Goal: Entertainment & Leisure: Browse casually

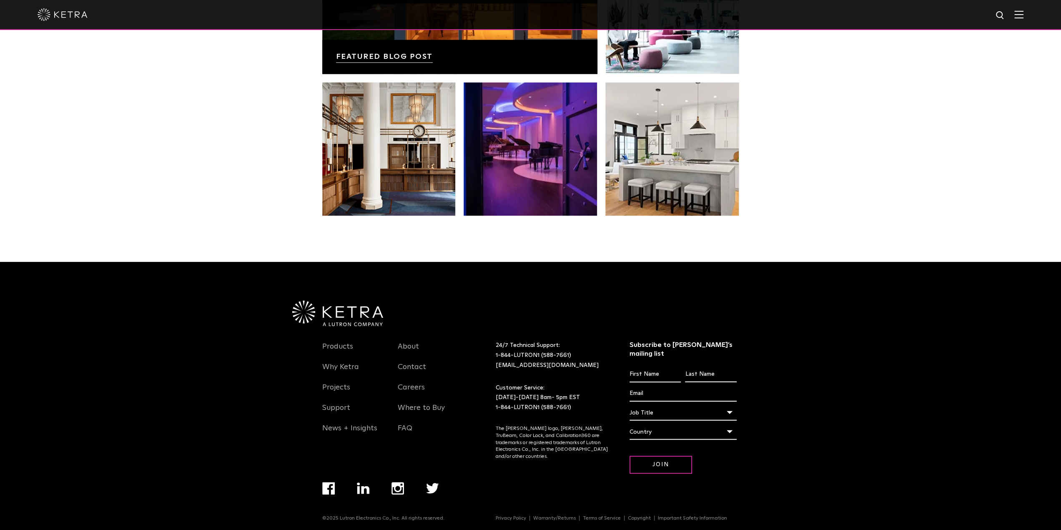
scroll to position [1419, 0]
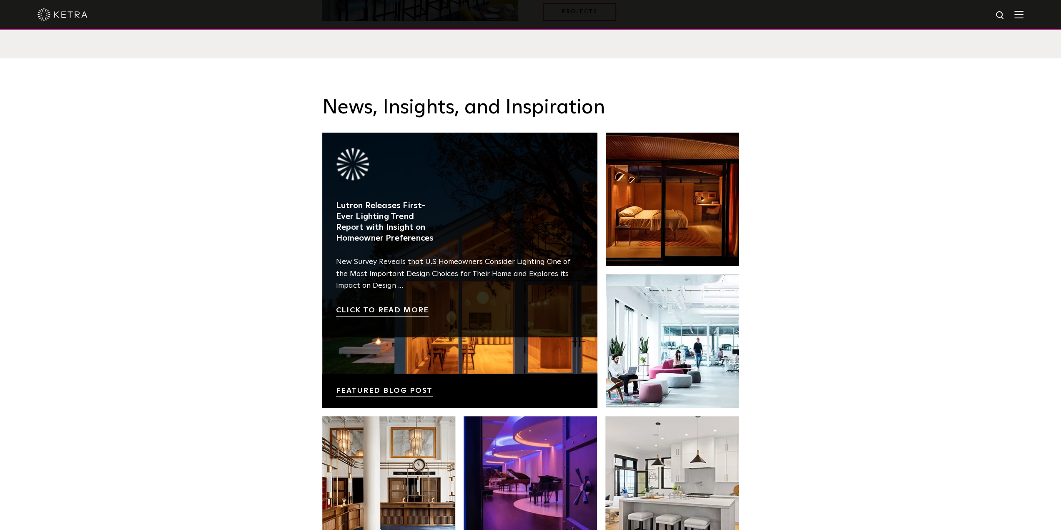
click at [502, 361] on link at bounding box center [459, 270] width 275 height 275
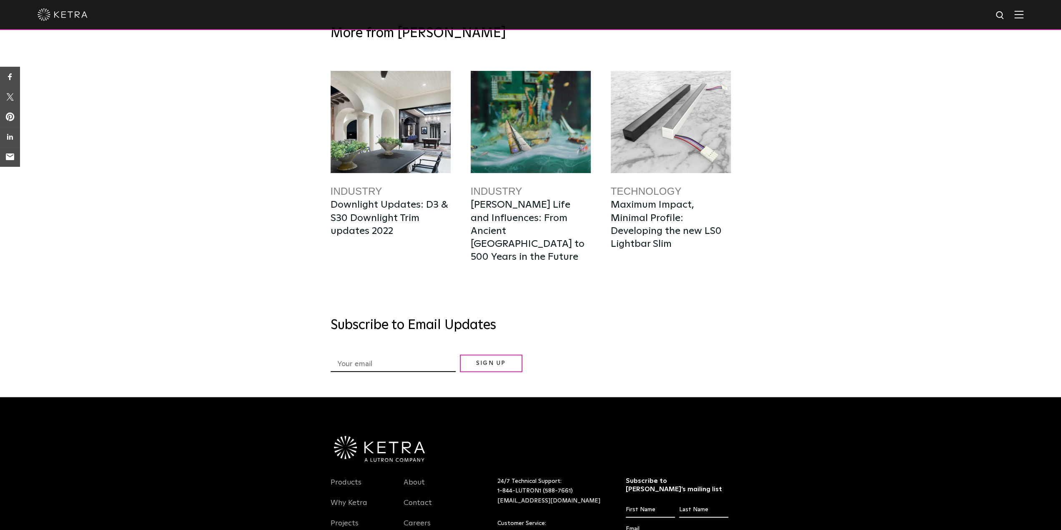
scroll to position [4337, 0]
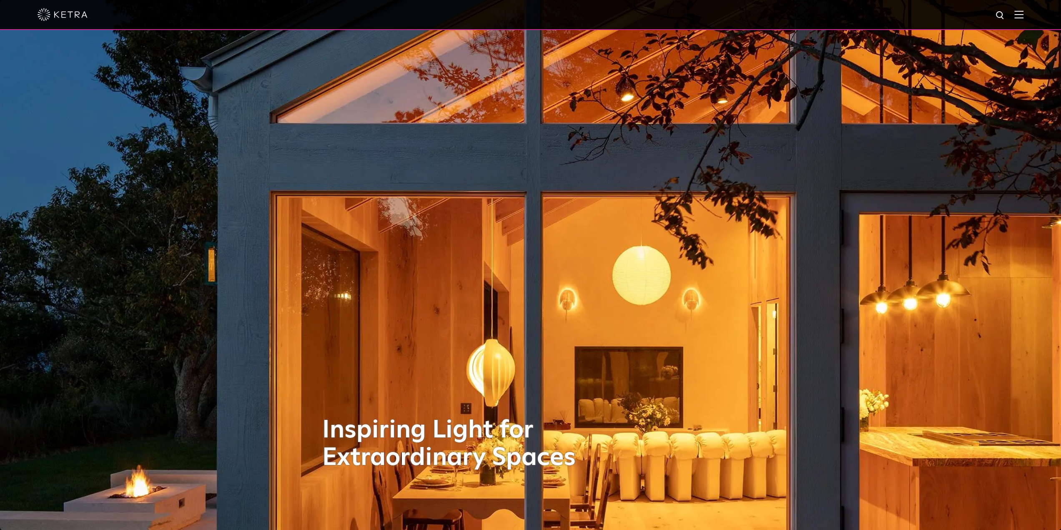
click at [1020, 20] on div at bounding box center [531, 14] width 986 height 29
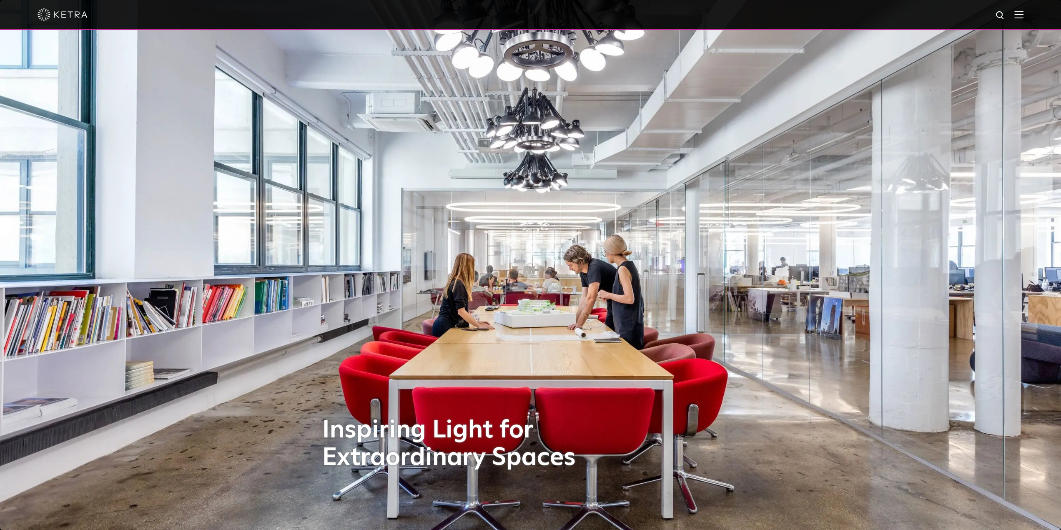
click at [1024, 15] on img at bounding box center [1018, 14] width 9 height 8
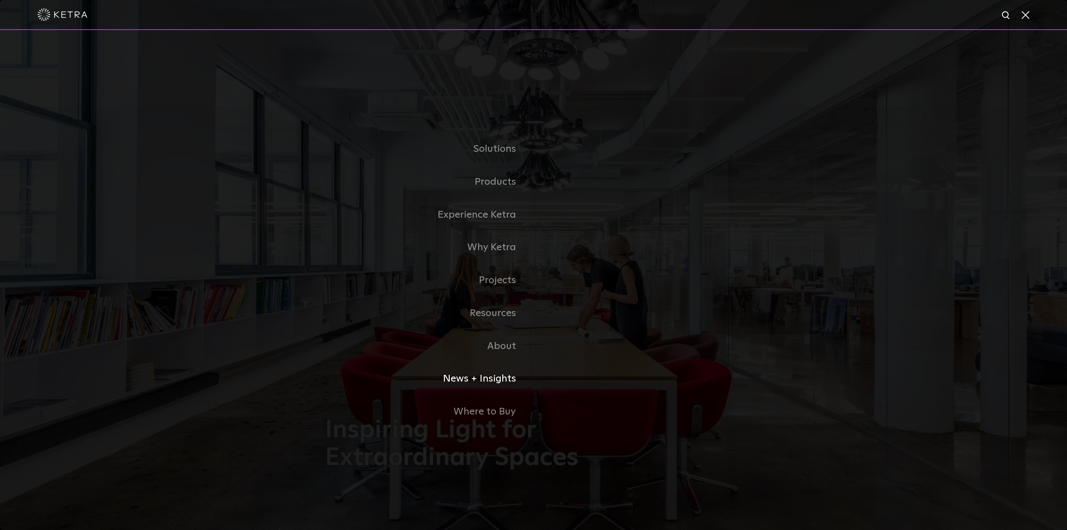
click at [493, 382] on link "News + Insights" at bounding box center [429, 378] width 208 height 33
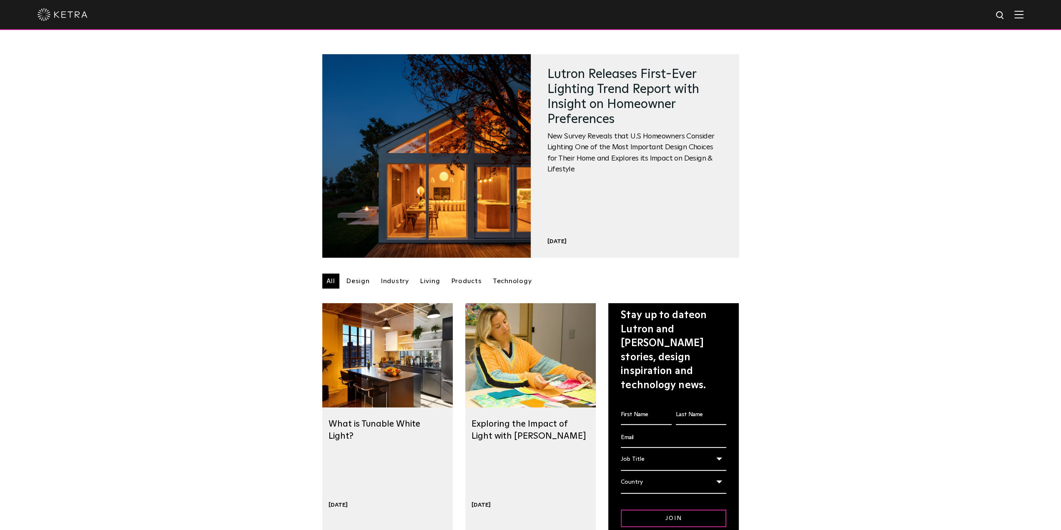
click at [357, 282] on link "Design" at bounding box center [358, 281] width 32 height 15
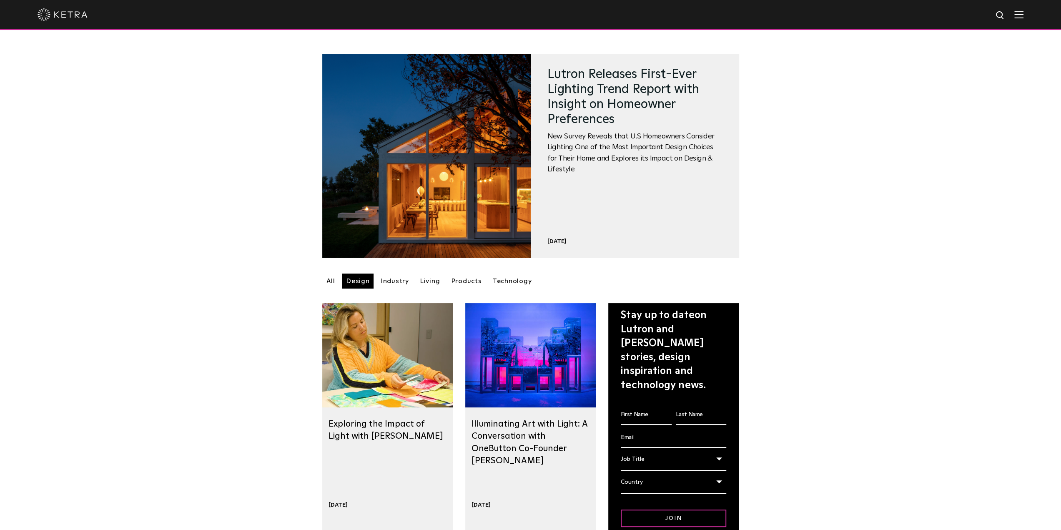
click at [434, 280] on link "Living" at bounding box center [430, 281] width 29 height 15
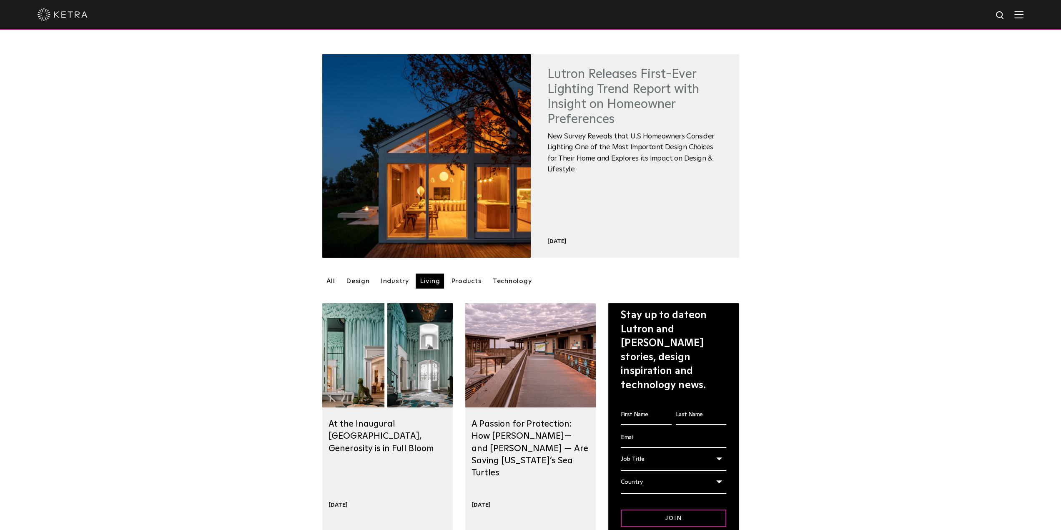
click at [591, 102] on link "Lutron Releases First-Ever Lighting Trend Report with Insight on Homeowner Pref…" at bounding box center [623, 97] width 152 height 58
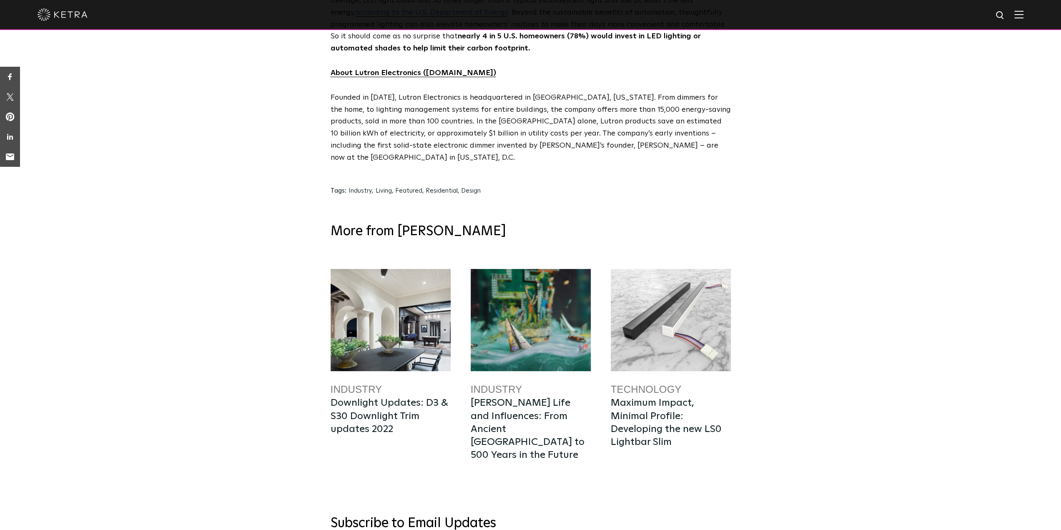
scroll to position [4377, 0]
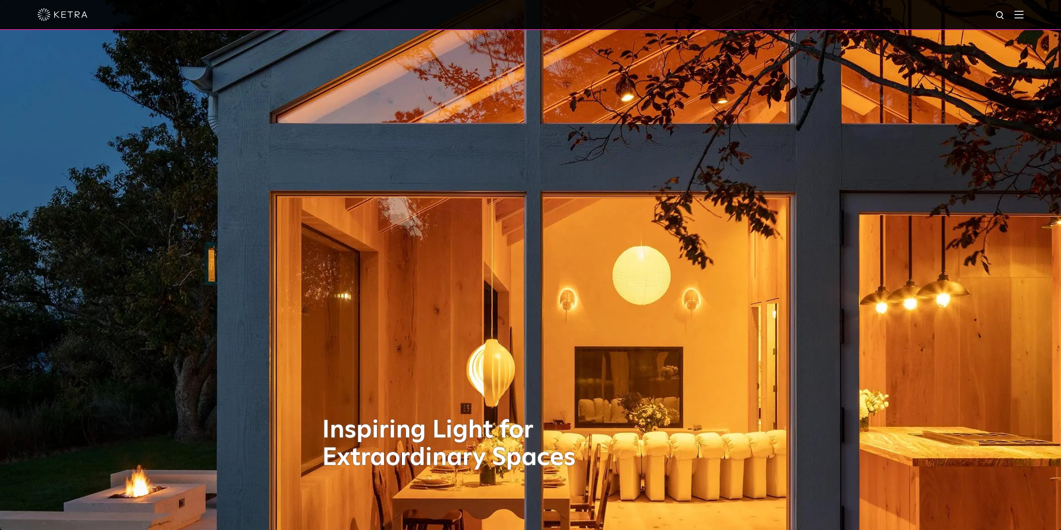
scroll to position [292, 0]
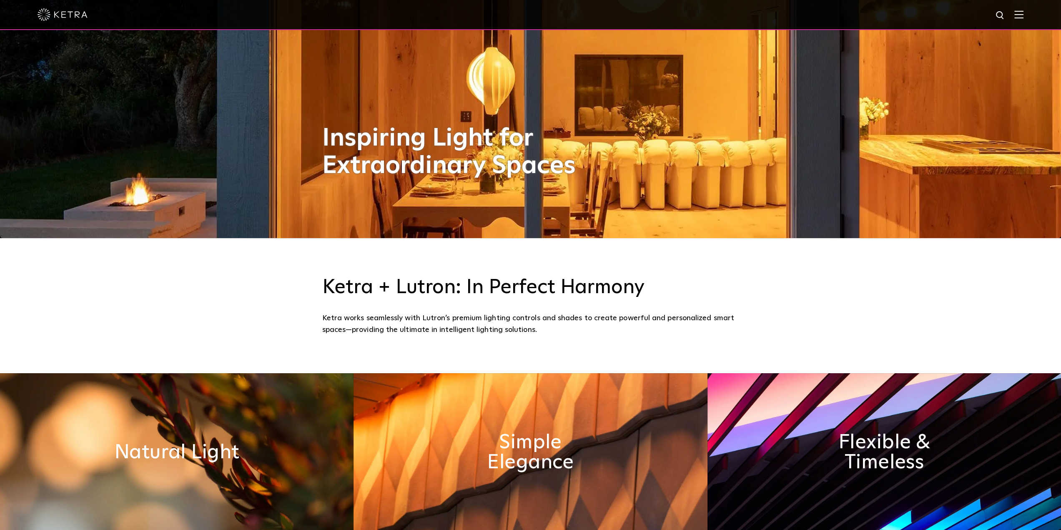
click at [558, 176] on h1 "Inspiring Light for Extraordinary Spaces" at bounding box center [457, 152] width 271 height 55
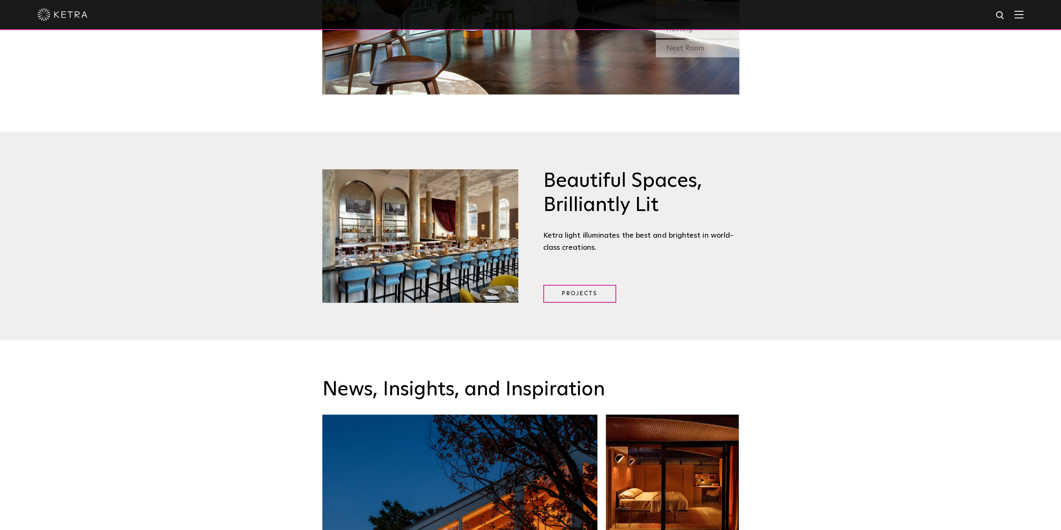
scroll to position [1209, 0]
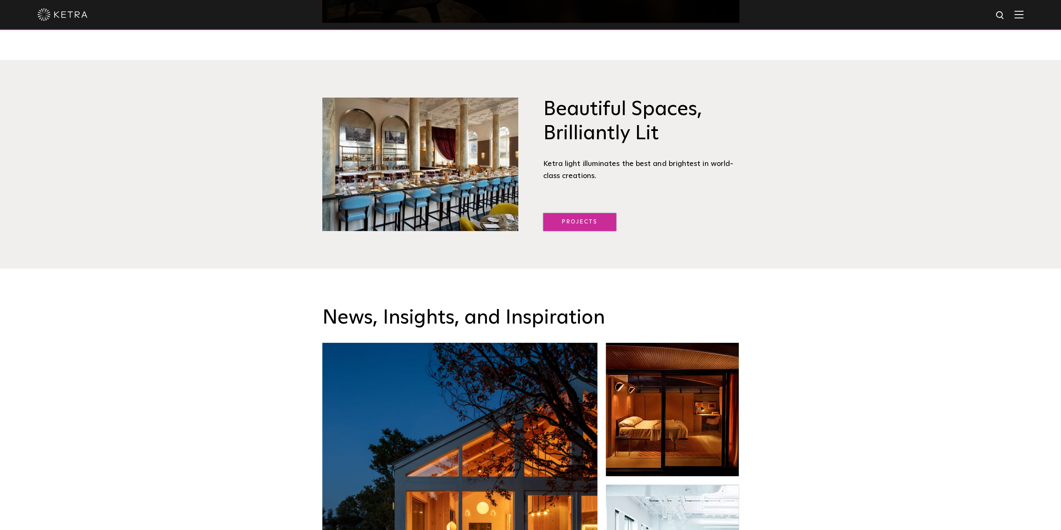
click at [587, 222] on link "Projects" at bounding box center [579, 222] width 73 height 18
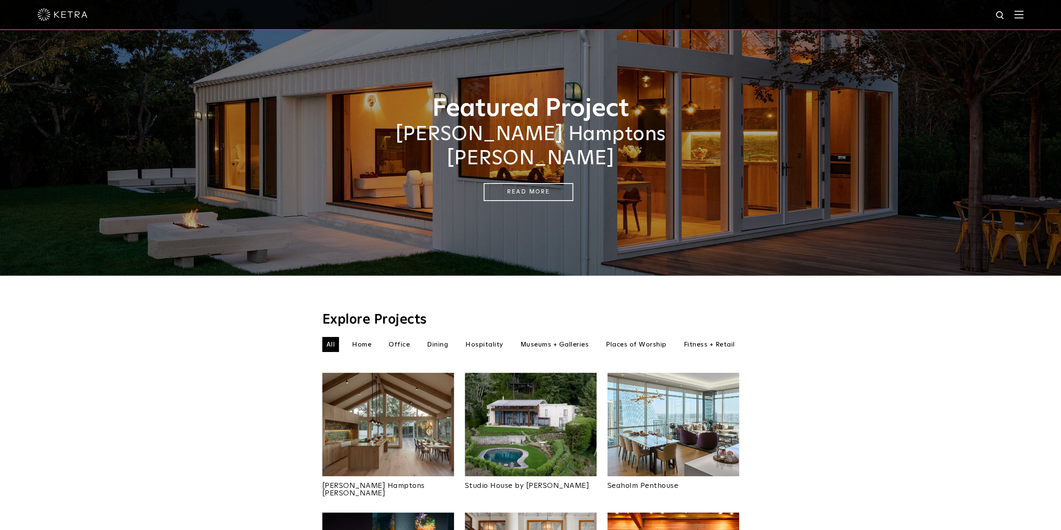
scroll to position [250, 0]
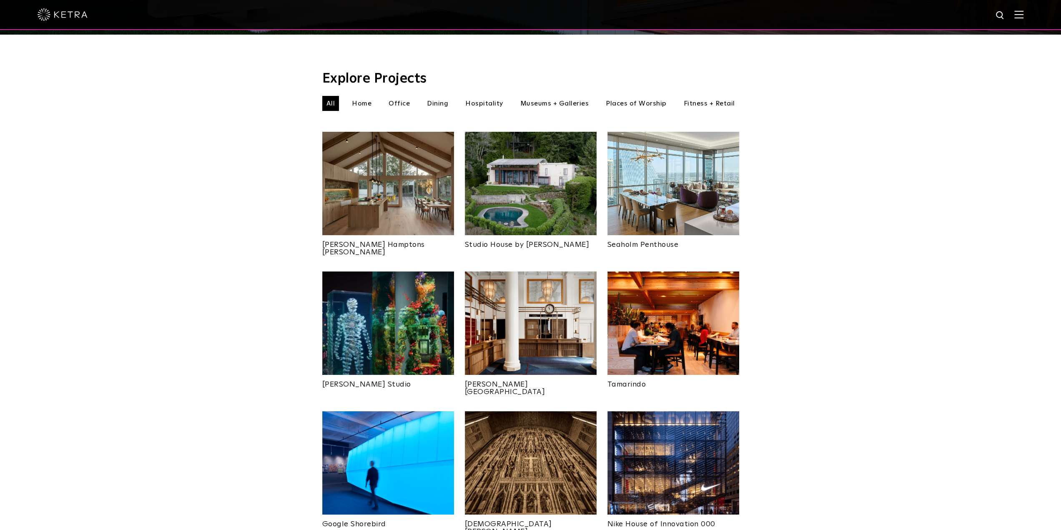
click at [387, 171] on img at bounding box center [388, 183] width 132 height 103
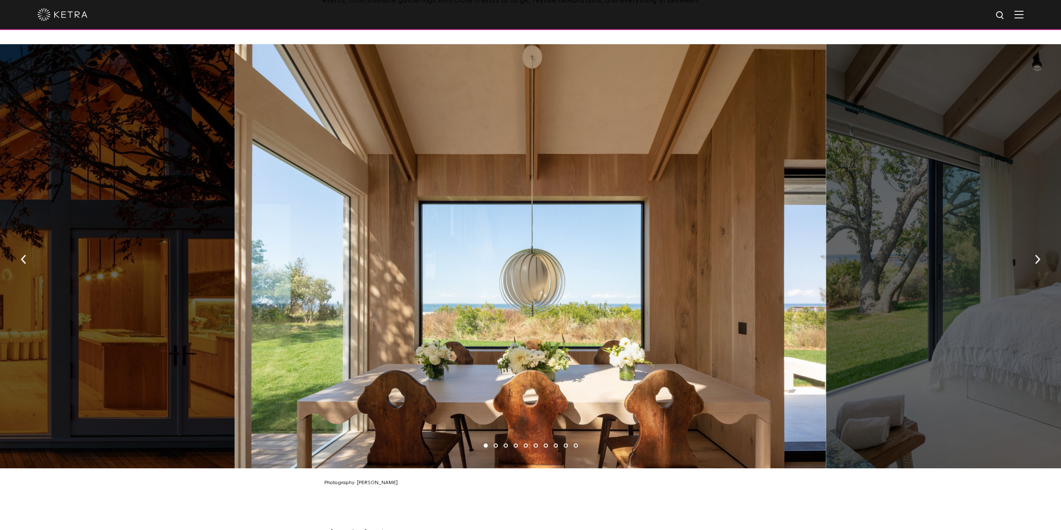
scroll to position [1168, 0]
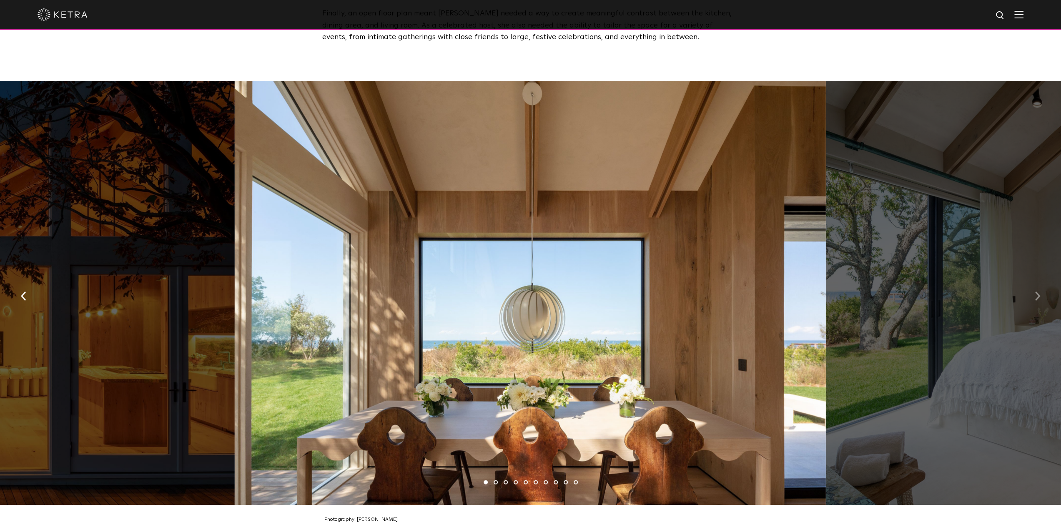
click at [1037, 291] on img "button" at bounding box center [1037, 295] width 5 height 9
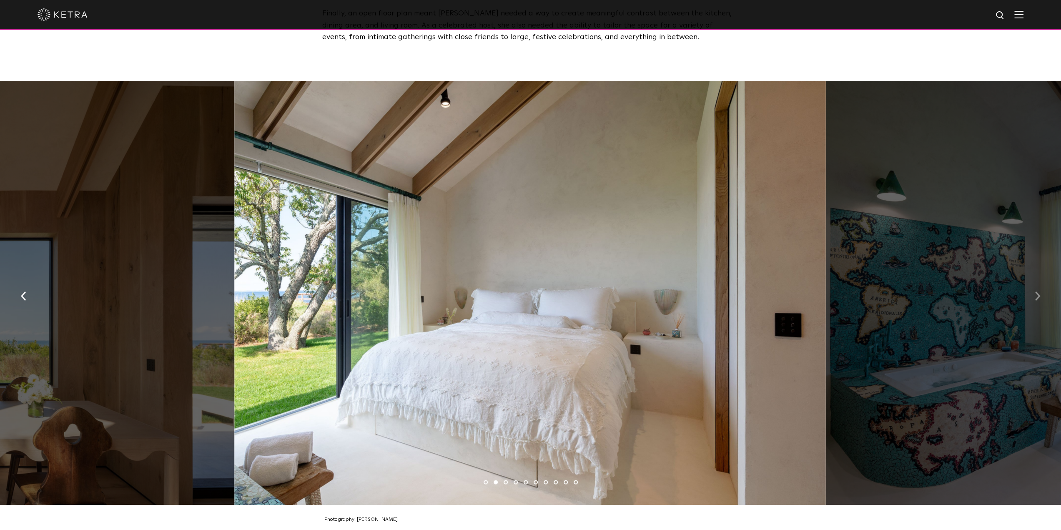
click at [1037, 291] on img "button" at bounding box center [1037, 295] width 5 height 9
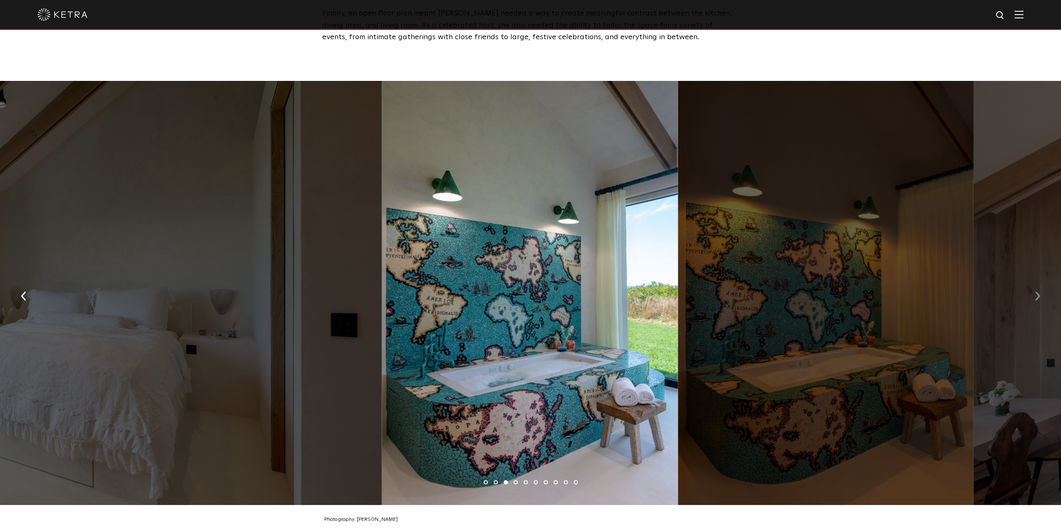
click at [1037, 291] on img "button" at bounding box center [1037, 295] width 5 height 9
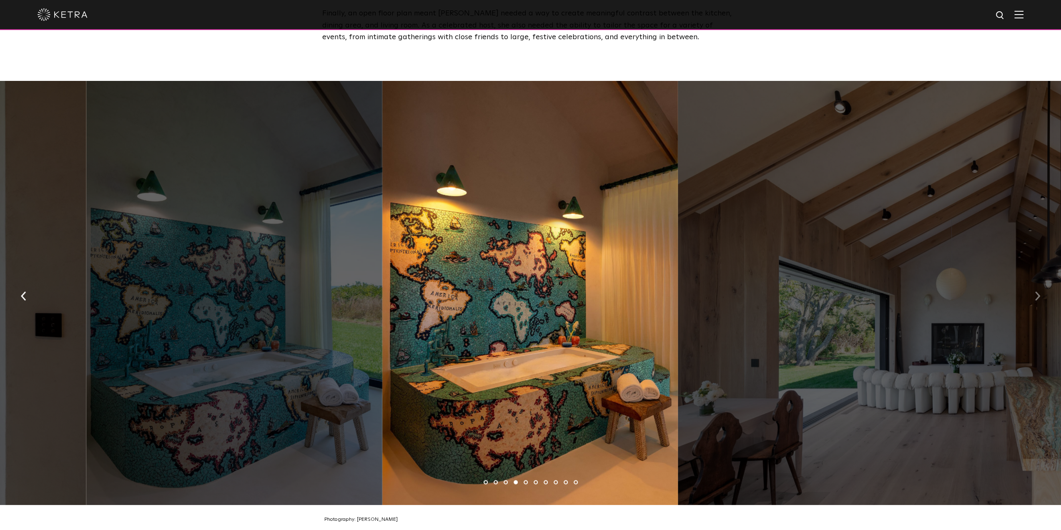
click at [1037, 291] on img "button" at bounding box center [1037, 295] width 5 height 9
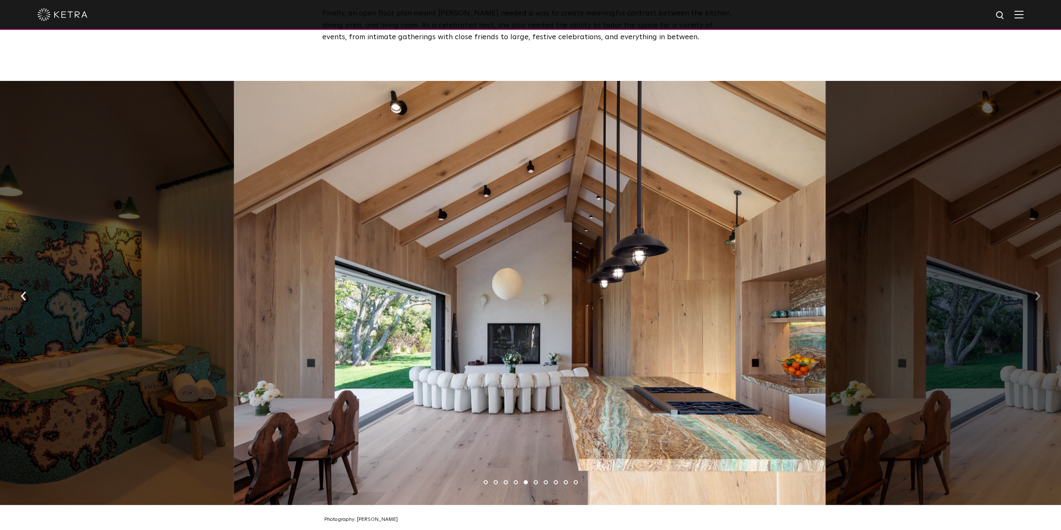
click at [1037, 291] on img "button" at bounding box center [1037, 295] width 5 height 9
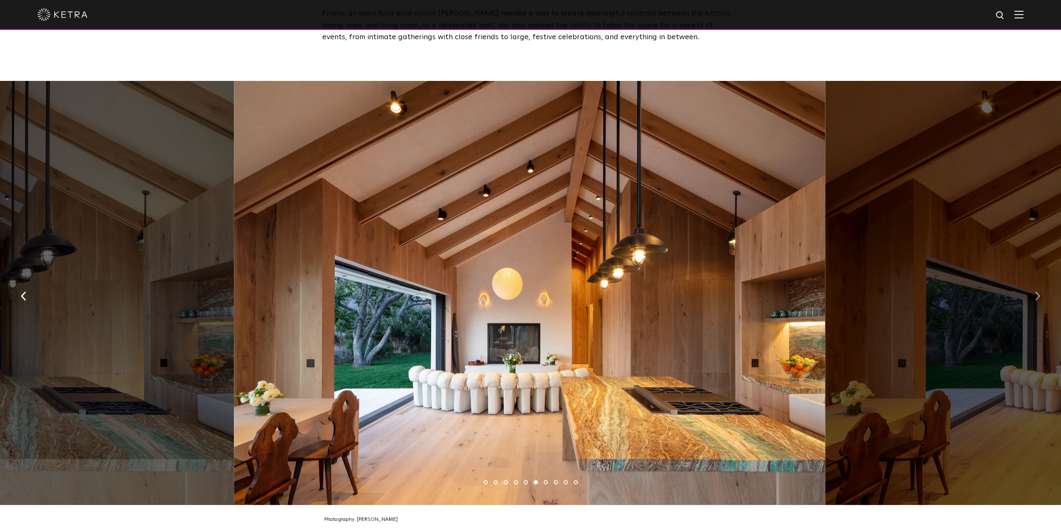
click at [1037, 291] on img "button" at bounding box center [1037, 295] width 5 height 9
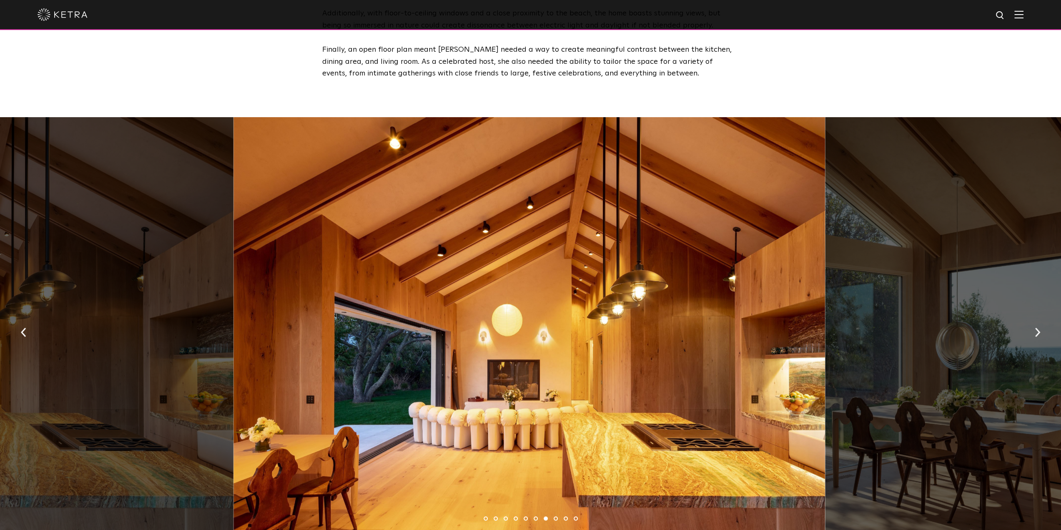
scroll to position [1126, 0]
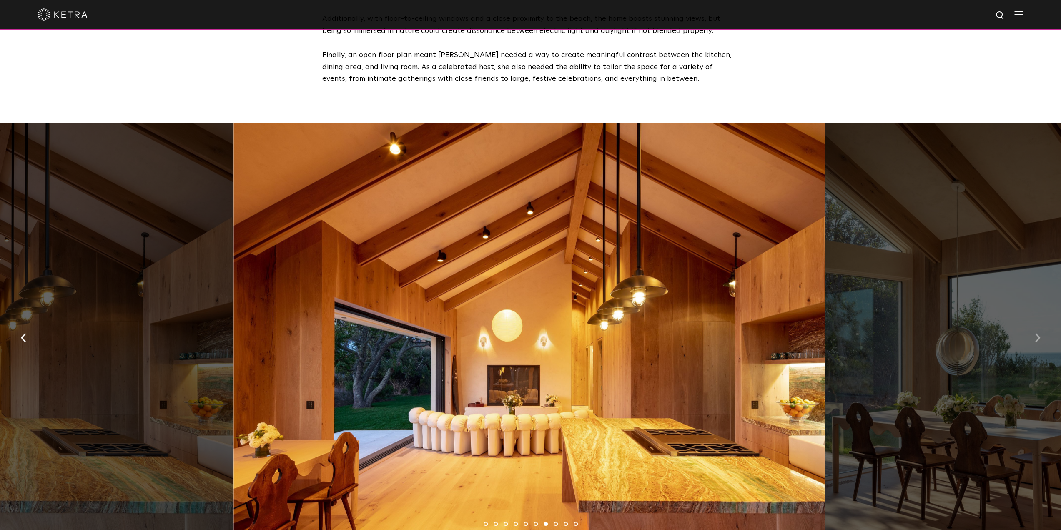
click at [1038, 333] on img "button" at bounding box center [1037, 337] width 5 height 9
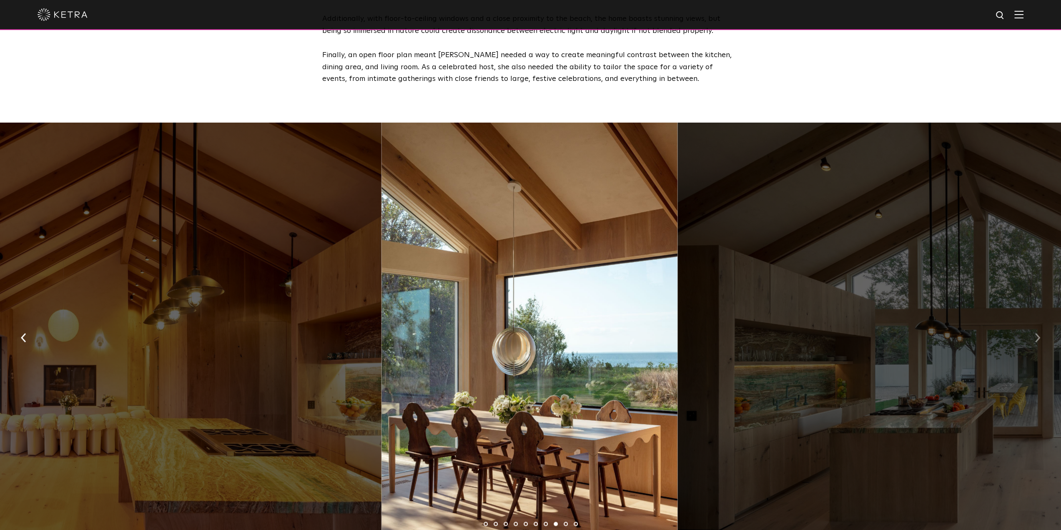
click at [1039, 333] on img "button" at bounding box center [1037, 337] width 5 height 9
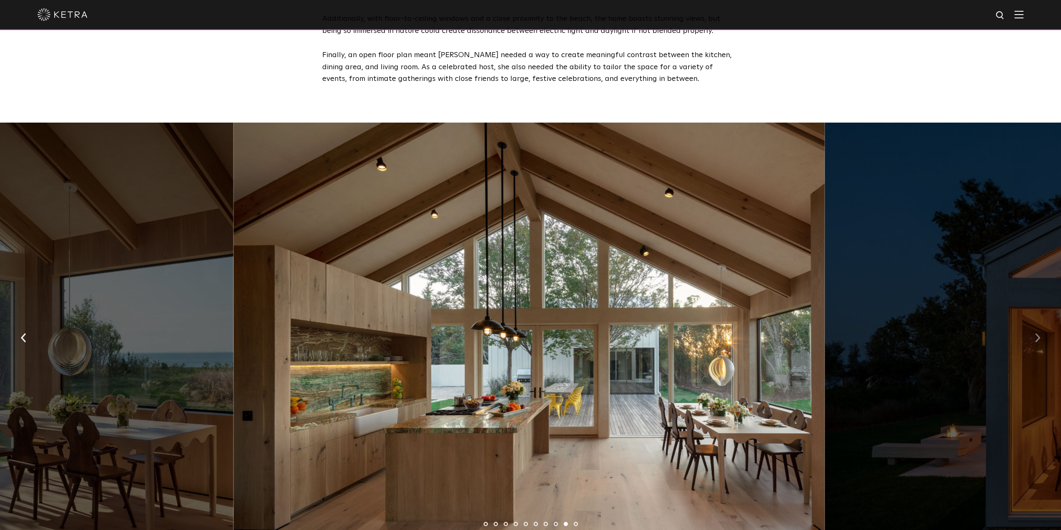
click at [1036, 335] on img "button" at bounding box center [1037, 337] width 5 height 9
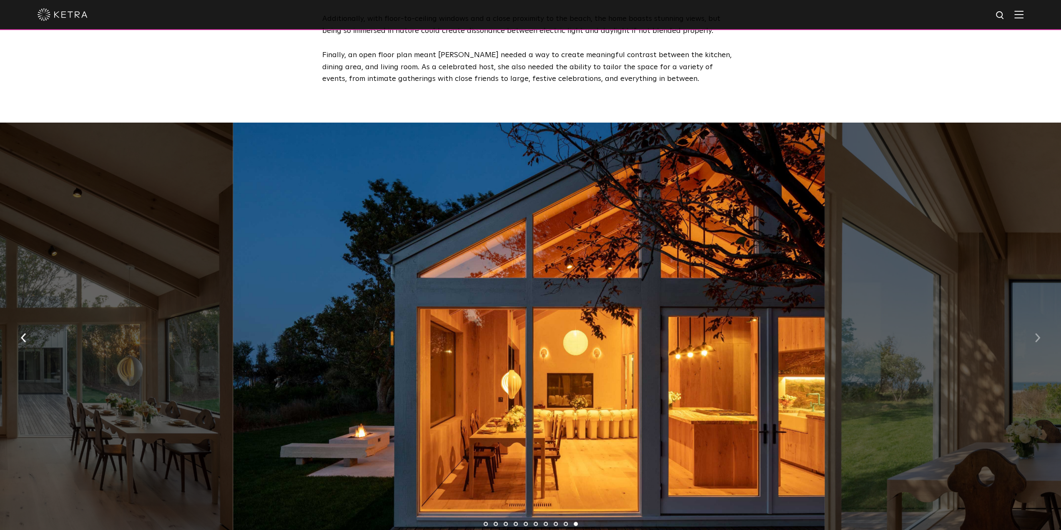
click at [1039, 333] on img "button" at bounding box center [1037, 337] width 5 height 9
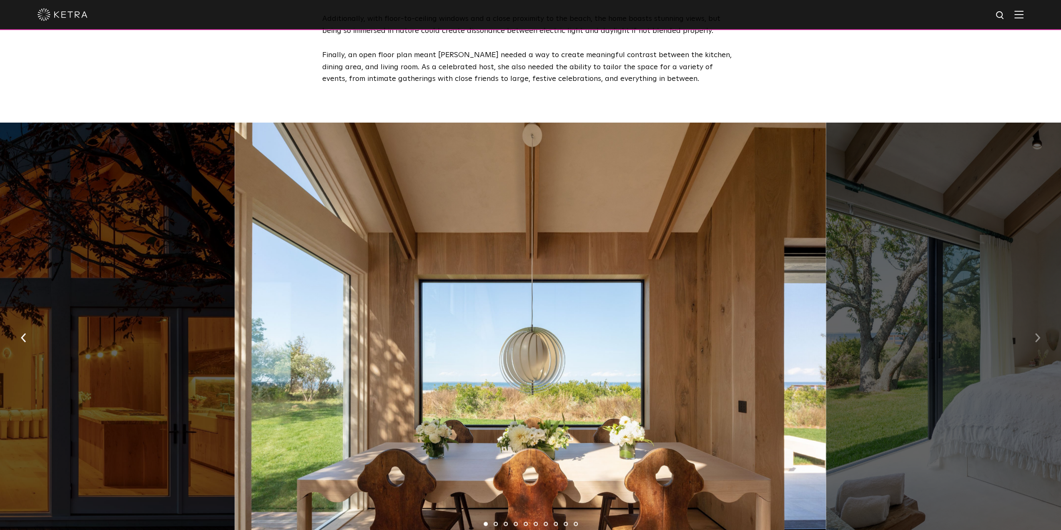
click at [1039, 333] on img "button" at bounding box center [1037, 337] width 5 height 9
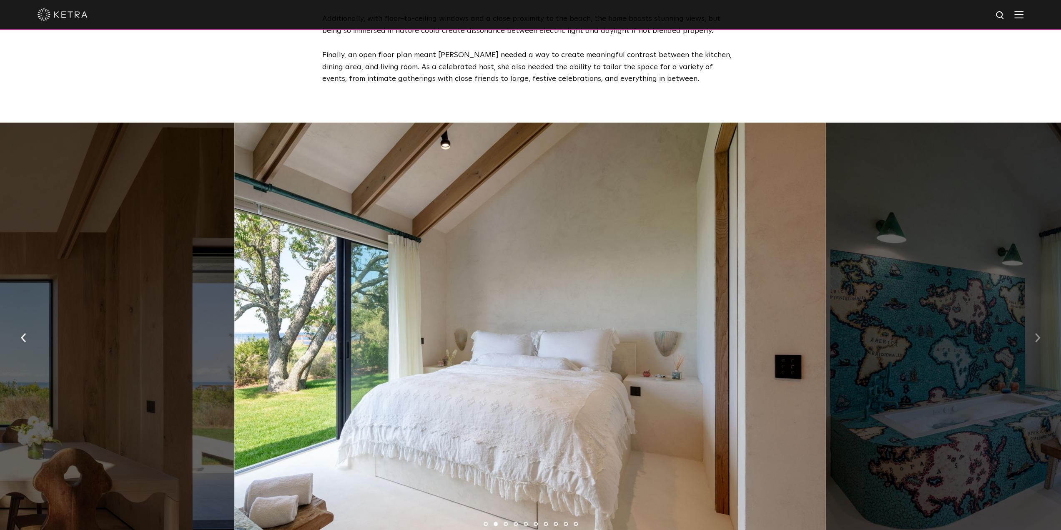
click at [1037, 333] on img "button" at bounding box center [1037, 337] width 5 height 9
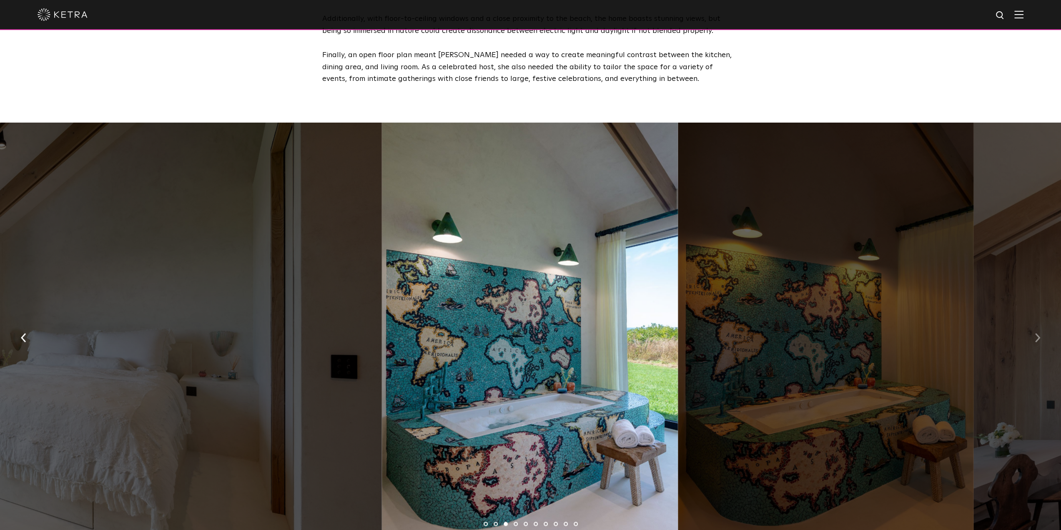
click at [1037, 333] on img "button" at bounding box center [1037, 337] width 5 height 9
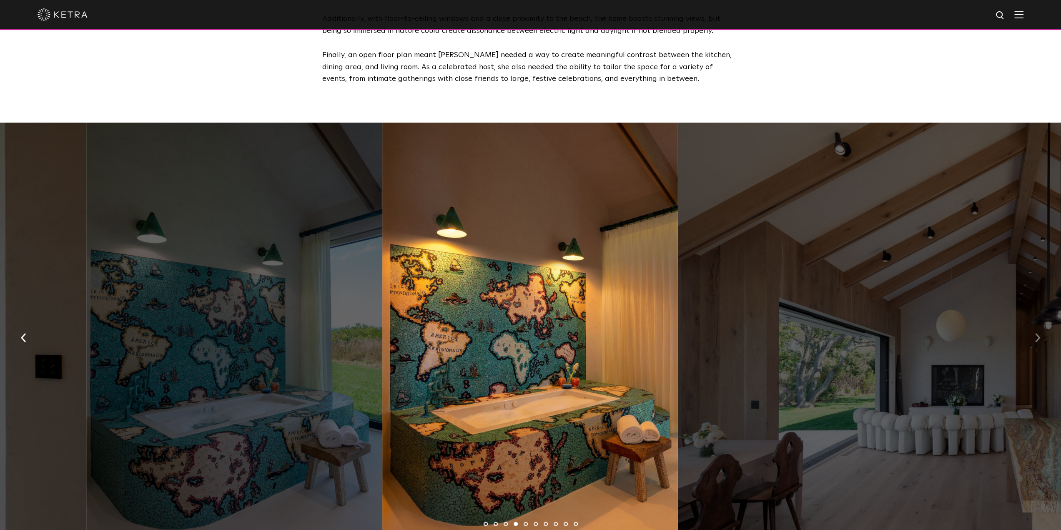
click at [1037, 333] on img "button" at bounding box center [1037, 337] width 5 height 9
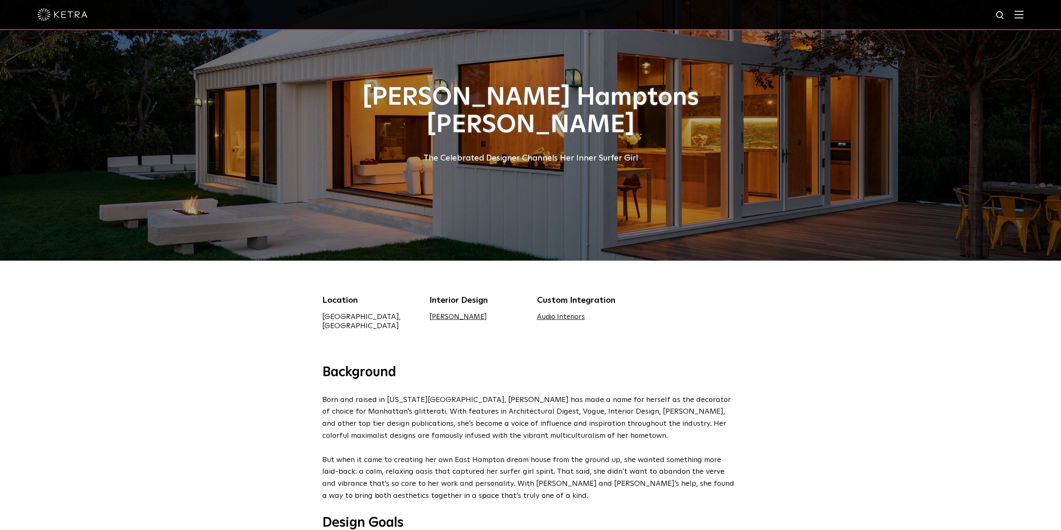
scroll to position [0, 0]
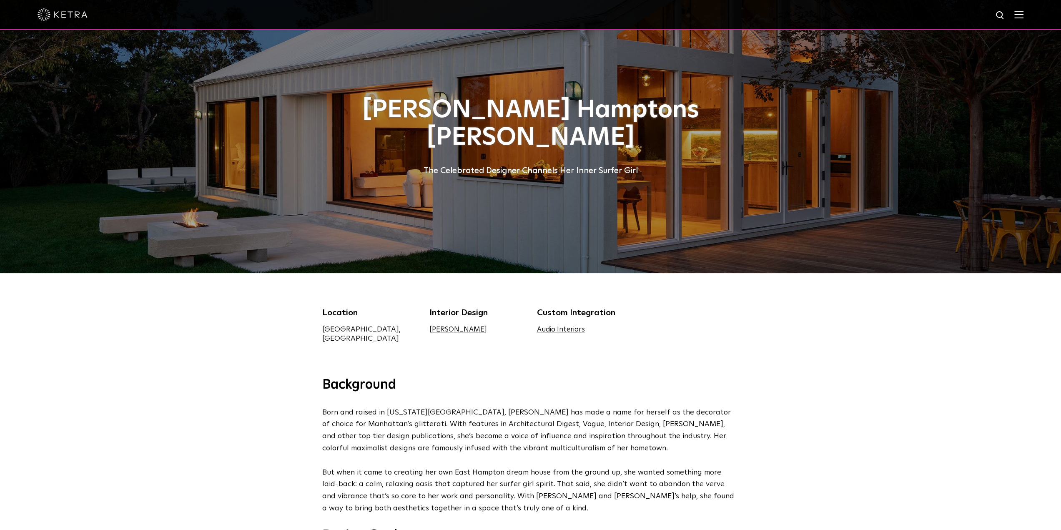
drag, startPoint x: 80, startPoint y: 0, endPoint x: 190, endPoint y: 337, distance: 354.7
click at [190, 337] on div "Location [GEOGRAPHIC_DATA], [GEOGRAPHIC_DATA] Interior Design [PERSON_NAME] Cus…" at bounding box center [530, 324] width 1061 height 103
